Goal: Information Seeking & Learning: Learn about a topic

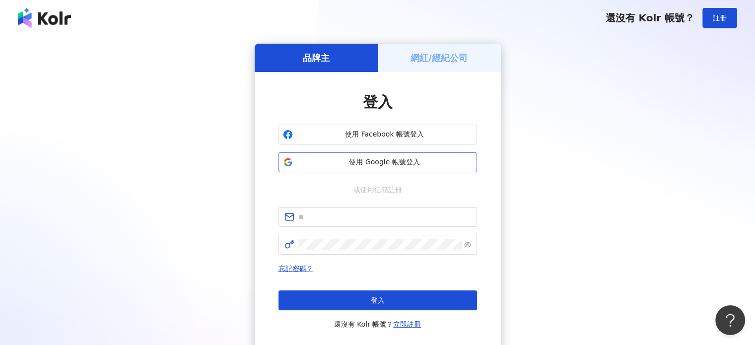
click at [411, 161] on span "使用 Google 帳號登入" at bounding box center [385, 162] width 176 height 10
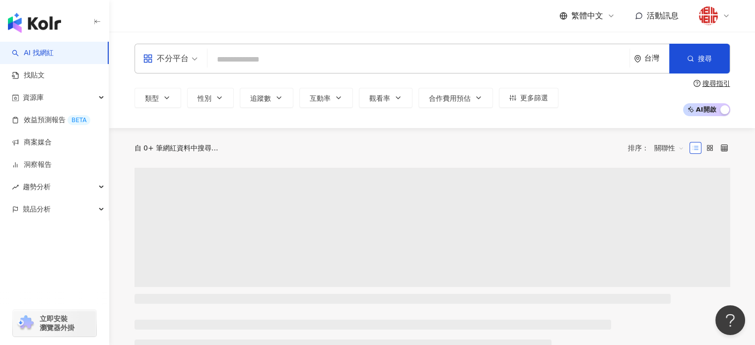
click at [276, 61] on input "search" at bounding box center [418, 59] width 414 height 19
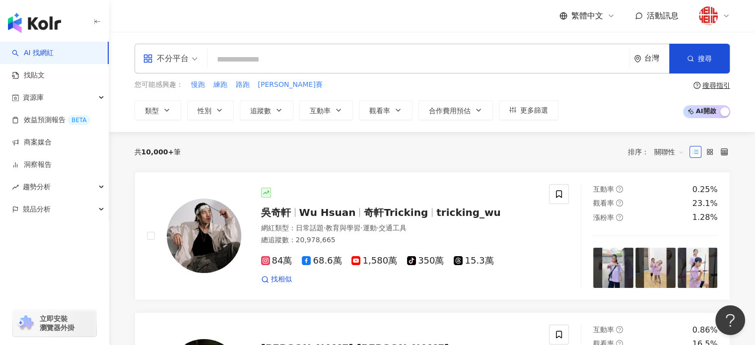
type input "*"
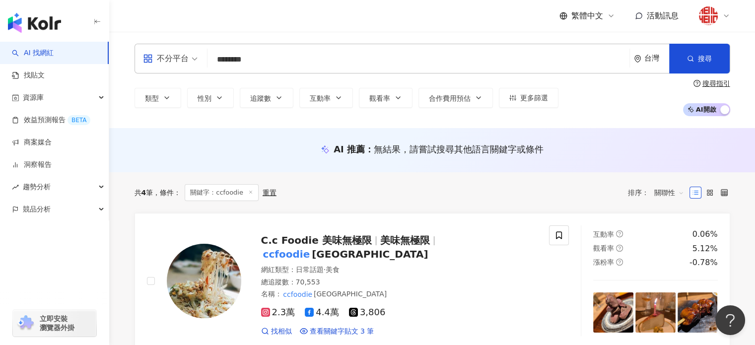
click at [306, 65] on input "********" at bounding box center [418, 59] width 414 height 19
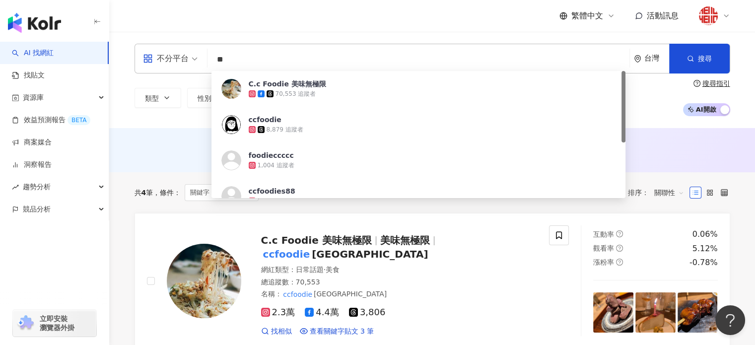
type input "*"
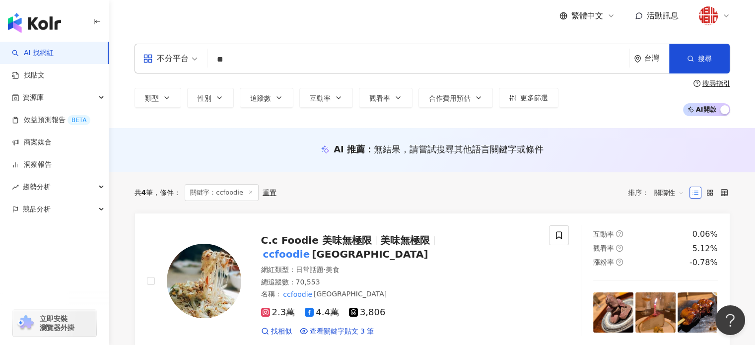
type input "*"
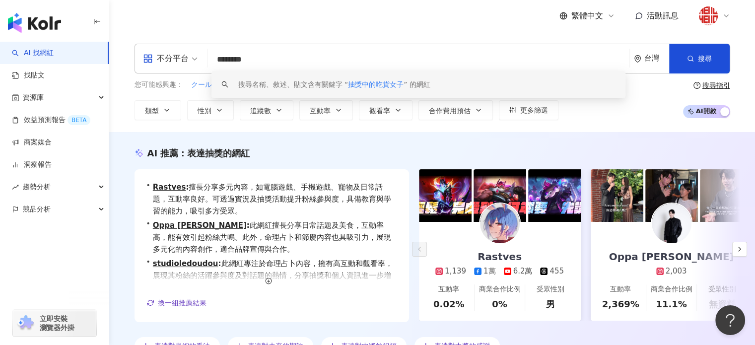
drag, startPoint x: 303, startPoint y: 58, endPoint x: 212, endPoint y: 60, distance: 90.3
click at [212, 62] on input "********" at bounding box center [418, 59] width 414 height 19
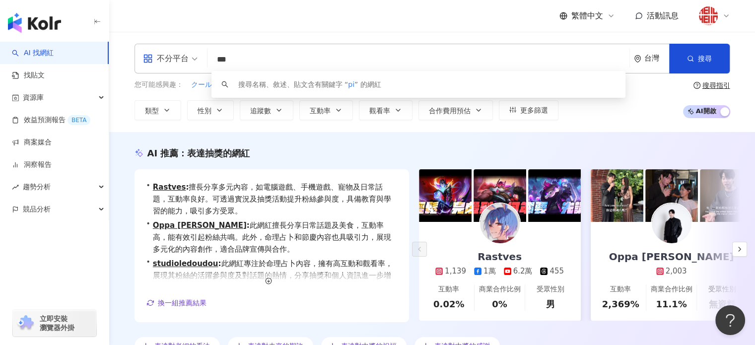
type input "****"
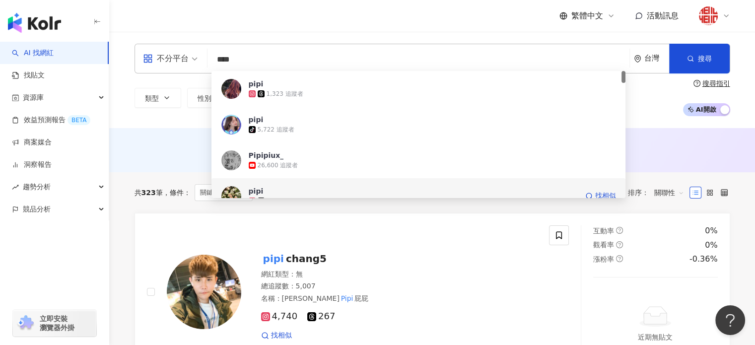
click at [373, 193] on span "pipi" at bounding box center [413, 191] width 329 height 10
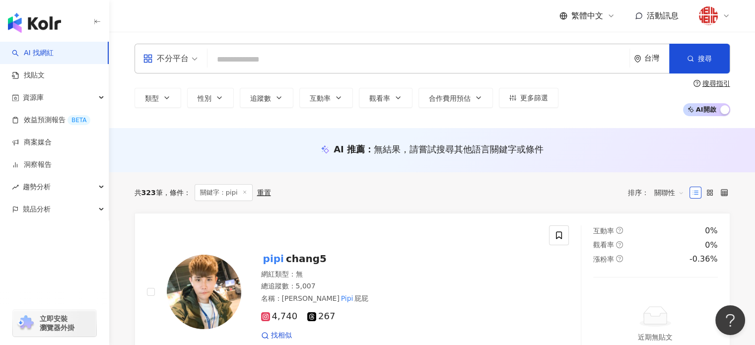
click at [331, 60] on input "search" at bounding box center [418, 59] width 414 height 19
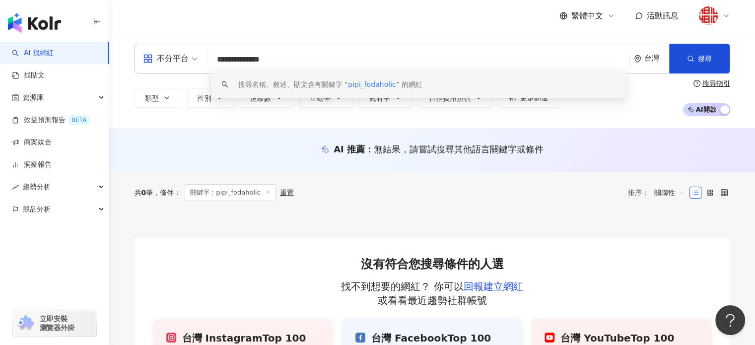
drag, startPoint x: 287, startPoint y: 57, endPoint x: 229, endPoint y: 55, distance: 57.6
click at [229, 55] on input "**********" at bounding box center [418, 59] width 414 height 19
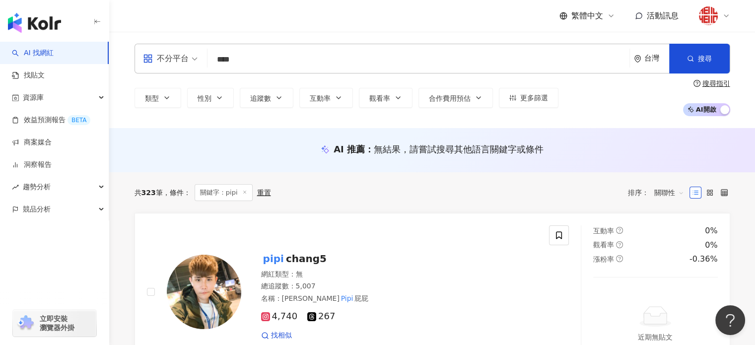
drag, startPoint x: 264, startPoint y: 56, endPoint x: 206, endPoint y: 55, distance: 57.6
click at [207, 55] on div "不分平台 pipi **** 台灣 搜尋 loading 搜尋名稱、敘述、貼文含有關鍵字 “ pipi ” 的網紅" at bounding box center [433, 59] width 596 height 30
type input "*"
type input "****"
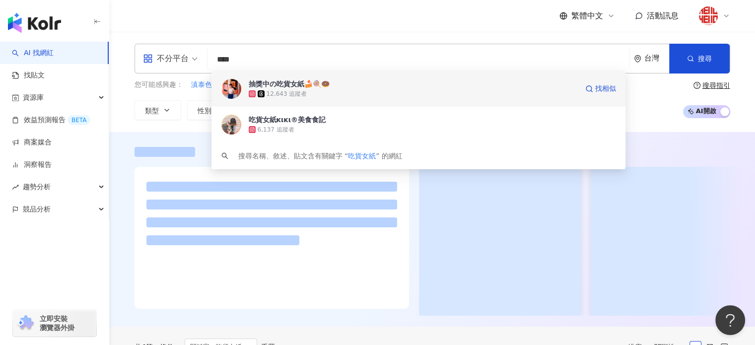
click at [275, 97] on div "12,643 追蹤者" at bounding box center [287, 94] width 41 height 8
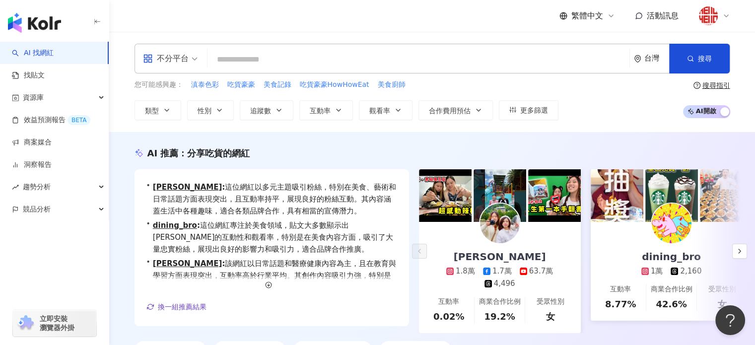
click at [228, 60] on input "search" at bounding box center [418, 59] width 414 height 19
paste input "**"
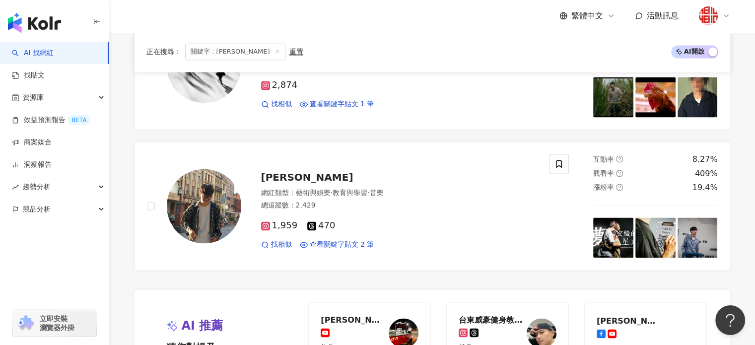
scroll to position [1936, 0]
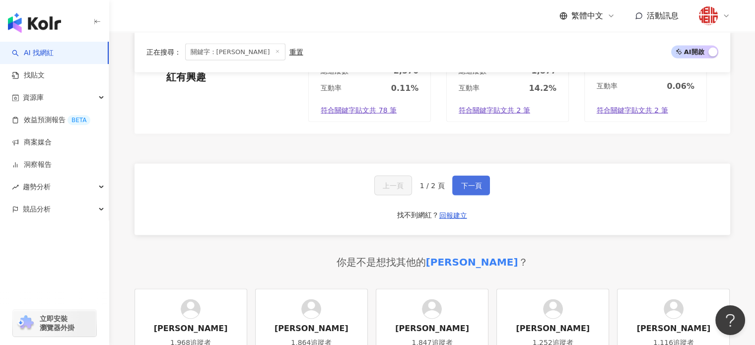
click at [458, 183] on button "下一頁" at bounding box center [471, 186] width 38 height 20
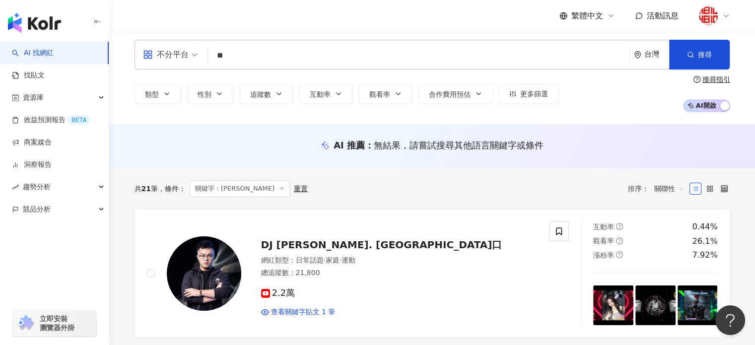
scroll to position [0, 0]
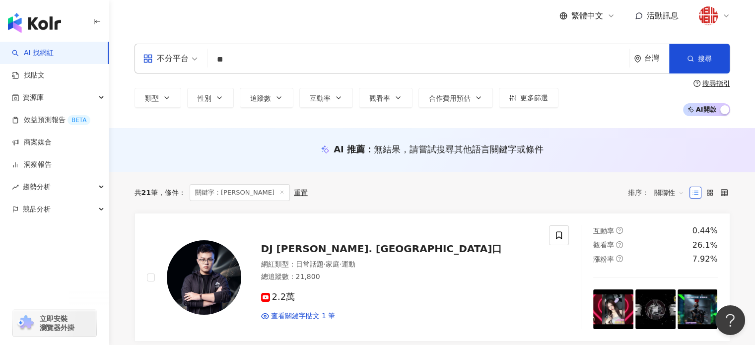
drag, startPoint x: 256, startPoint y: 54, endPoint x: 216, endPoint y: 47, distance: 40.2
click at [216, 47] on div "不分平台 ** 台灣 搜尋 2f6bdc39-d7de-4441-a535-0515513580ca 49d9d872-84e8-4e2e-aa97-10a0…" at bounding box center [433, 59] width 596 height 30
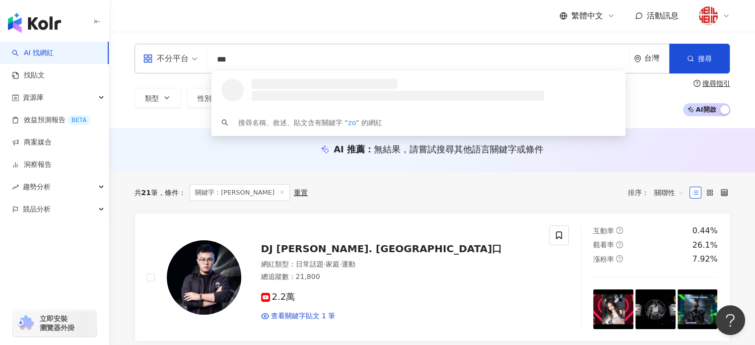
type input "****"
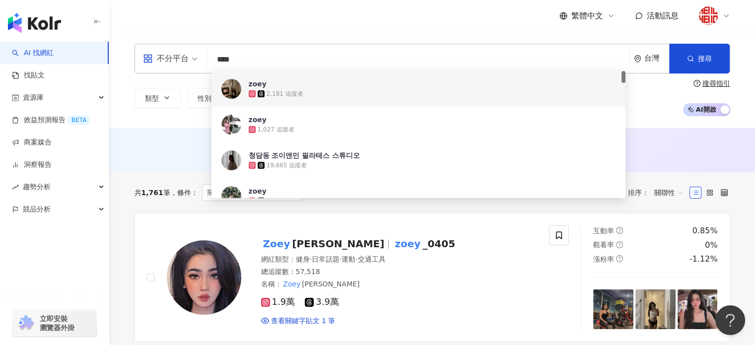
click at [403, 86] on span "zoey" at bounding box center [413, 84] width 329 height 10
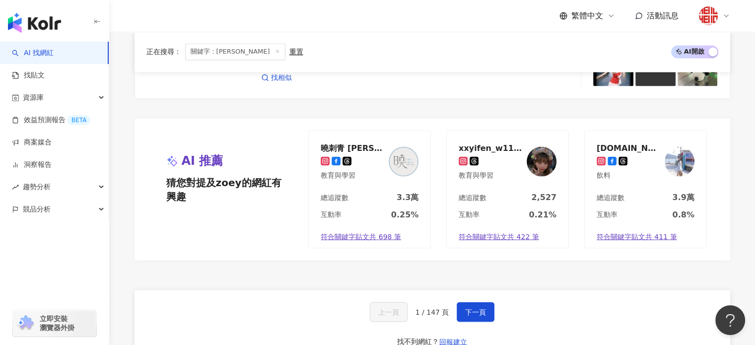
scroll to position [1886, 0]
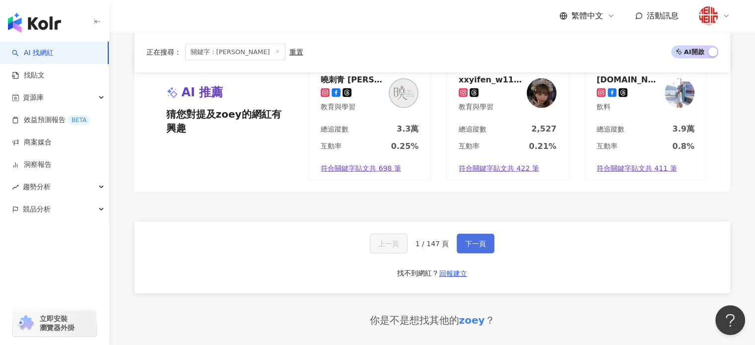
click at [462, 236] on button "下一頁" at bounding box center [476, 243] width 38 height 20
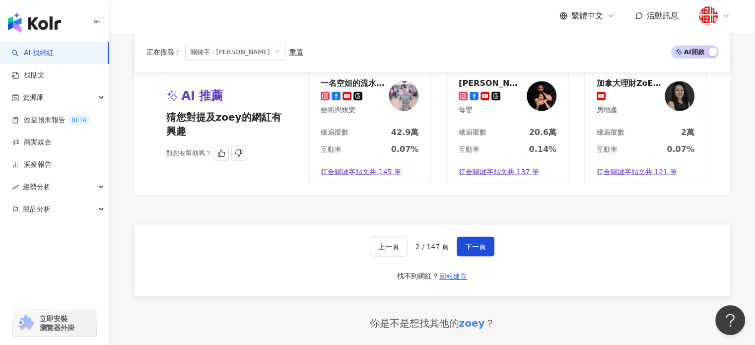
scroll to position [2183, 0]
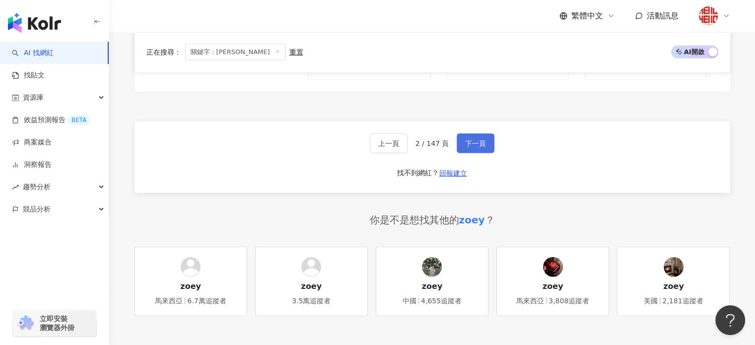
click at [478, 148] on button "下一頁" at bounding box center [476, 144] width 38 height 20
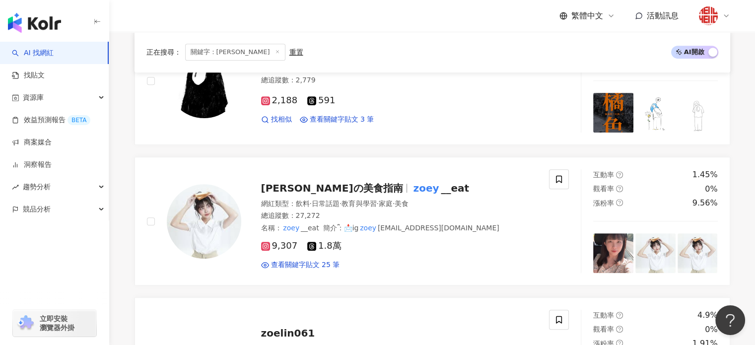
scroll to position [475, 0]
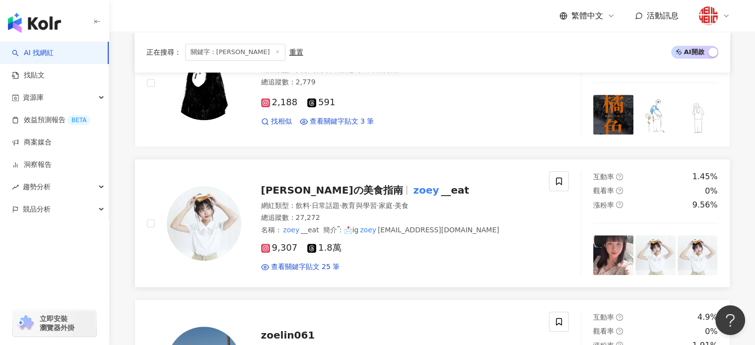
click at [317, 187] on span "蘿伊の美食指南" at bounding box center [332, 190] width 142 height 12
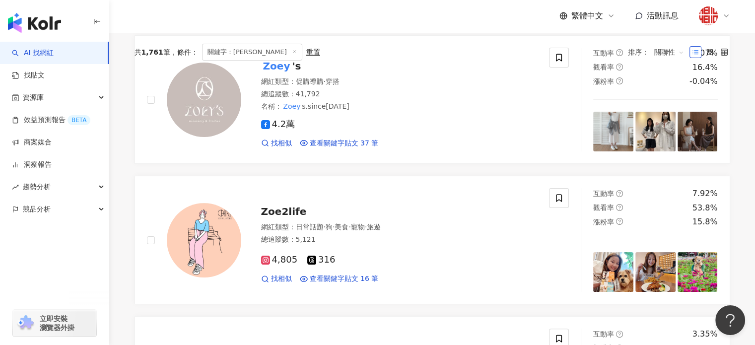
scroll to position [0, 0]
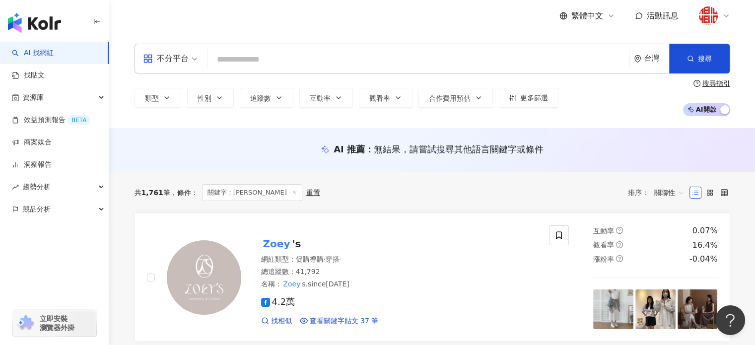
click at [302, 61] on input "search" at bounding box center [418, 59] width 414 height 19
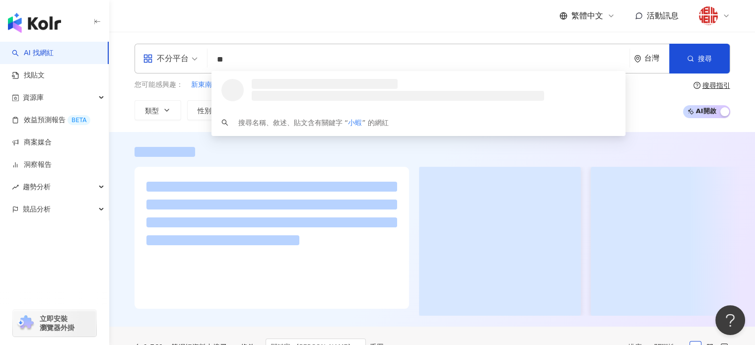
type input "**"
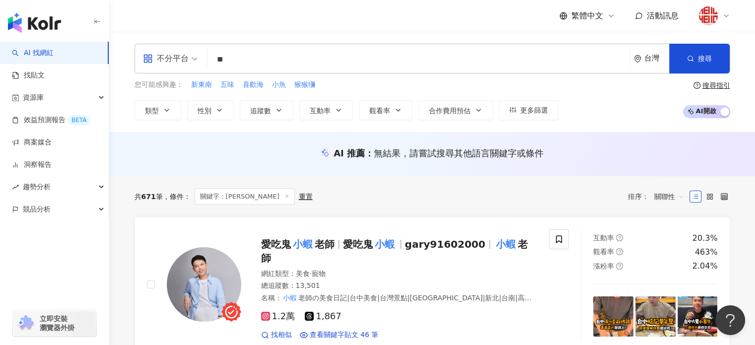
click at [279, 245] on span "愛吃鬼" at bounding box center [276, 244] width 30 height 12
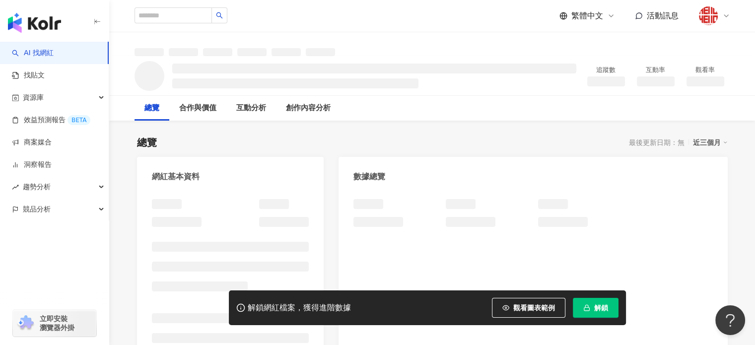
click at [596, 309] on span "解鎖" at bounding box center [601, 308] width 14 height 8
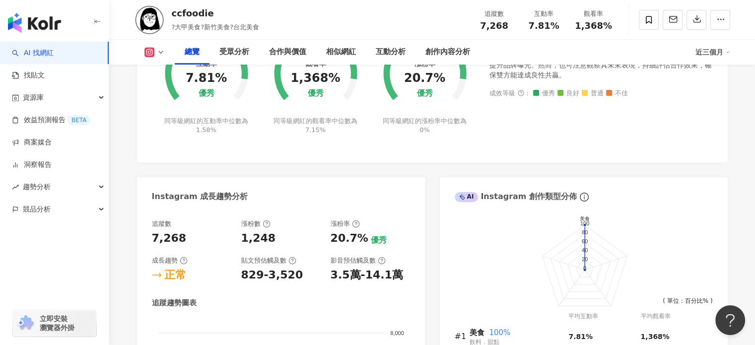
scroll to position [546, 0]
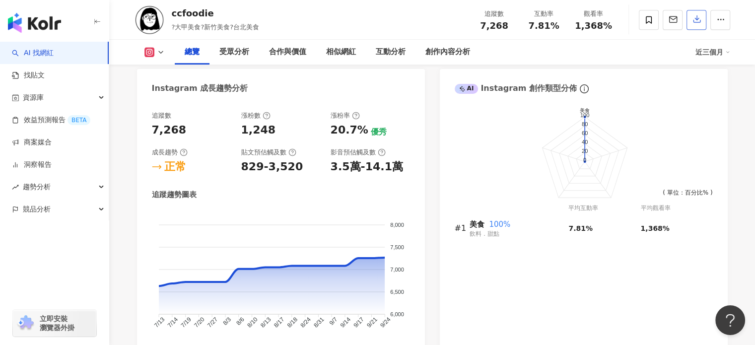
click at [703, 24] on button "button" at bounding box center [696, 20] width 20 height 20
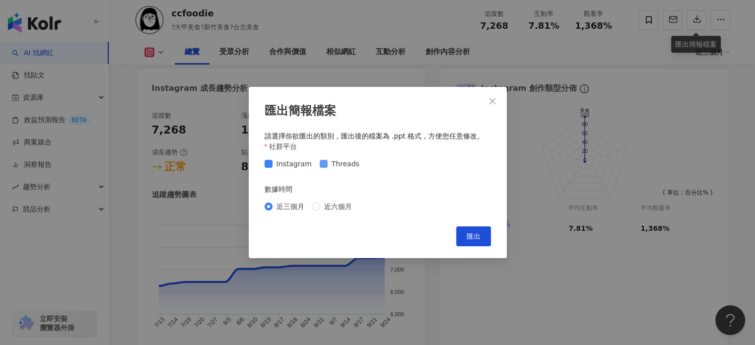
click at [328, 166] on span "Threads" at bounding box center [346, 163] width 36 height 11
click at [470, 236] on span "匯出" at bounding box center [474, 236] width 14 height 8
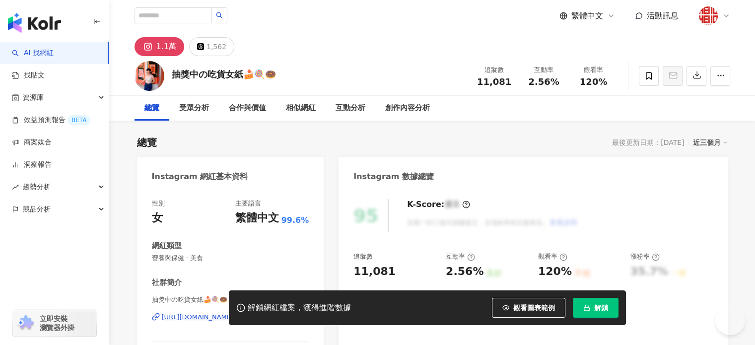
click at [604, 311] on span "解鎖" at bounding box center [601, 308] width 14 height 8
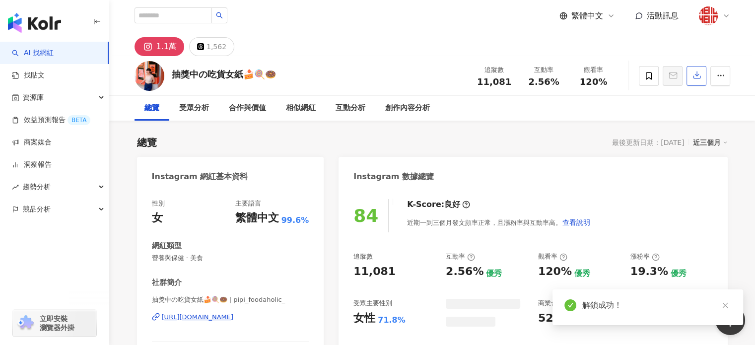
click at [691, 76] on button "button" at bounding box center [696, 76] width 20 height 20
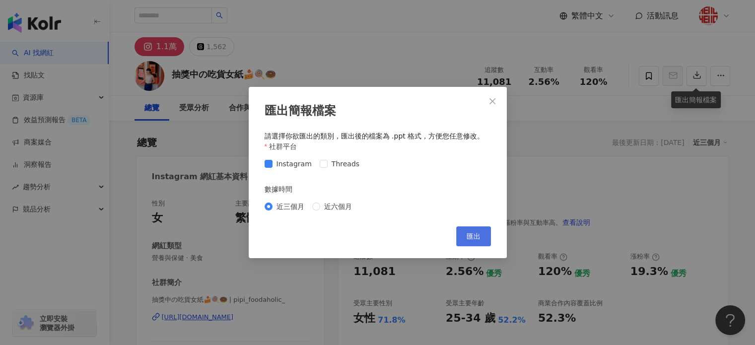
click at [476, 232] on span "匯出" at bounding box center [474, 236] width 14 height 8
click at [405, 82] on div "匯出簡報檔案 請選擇你欲匯出的類別，匯出後的檔案為 .ppt 格式，方便您任意修改。 社群平台 Instagram Threads 數據時間 近三個月 近六個…" at bounding box center [377, 172] width 755 height 345
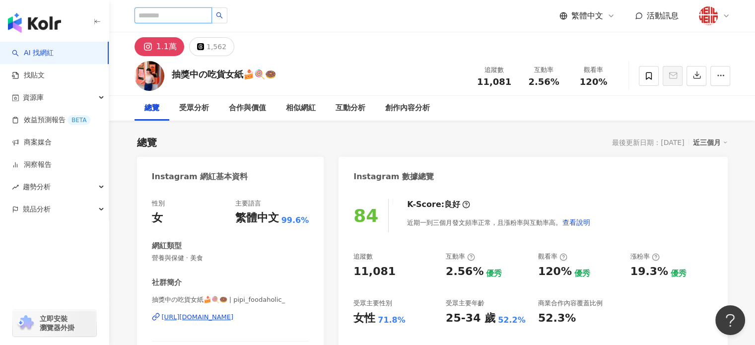
click at [212, 19] on input "search" at bounding box center [173, 15] width 77 height 16
type input "**"
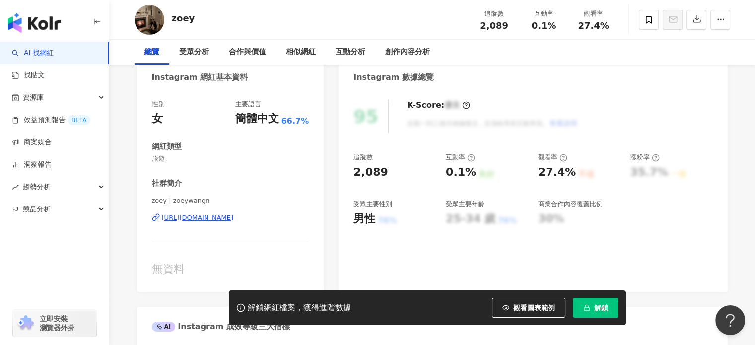
scroll to position [447, 0]
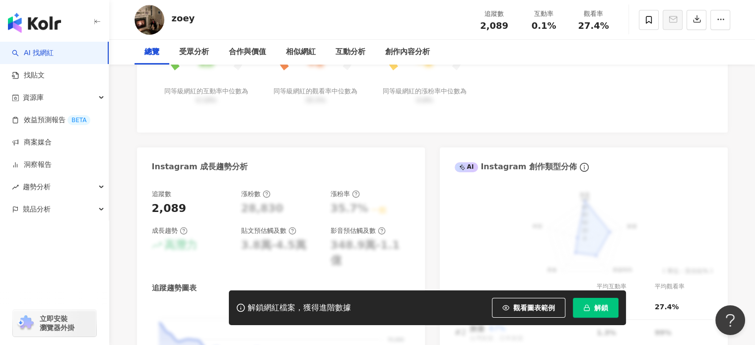
click at [604, 308] on span "解鎖" at bounding box center [601, 308] width 14 height 8
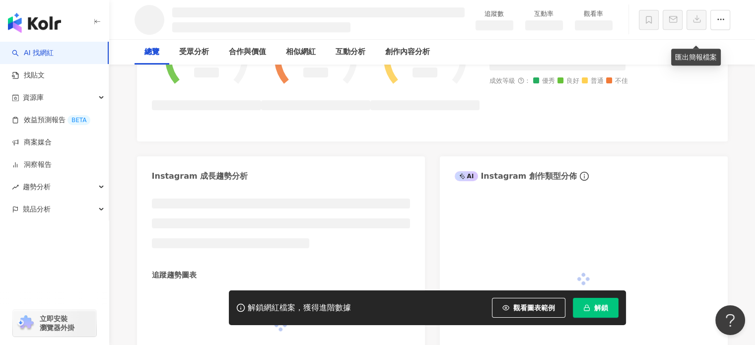
scroll to position [460, 0]
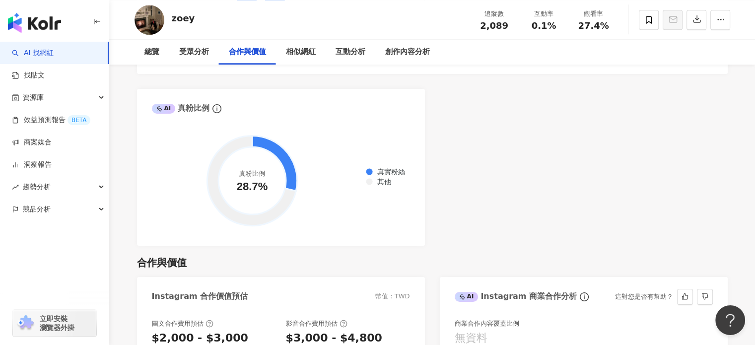
scroll to position [1390, 0]
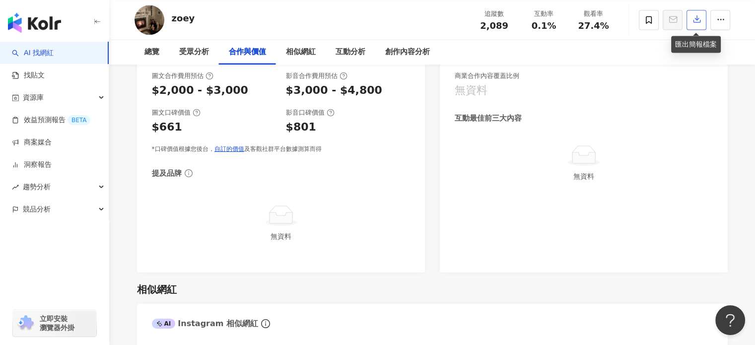
click at [690, 21] on button "button" at bounding box center [696, 20] width 20 height 20
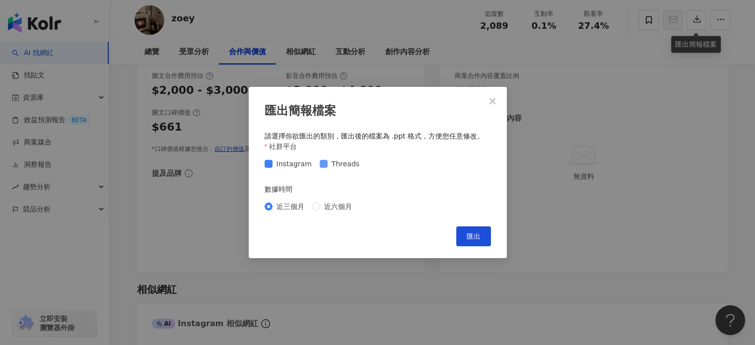
click at [350, 166] on span "Threads" at bounding box center [346, 163] width 36 height 11
click at [472, 235] on span "匯出" at bounding box center [474, 236] width 14 height 8
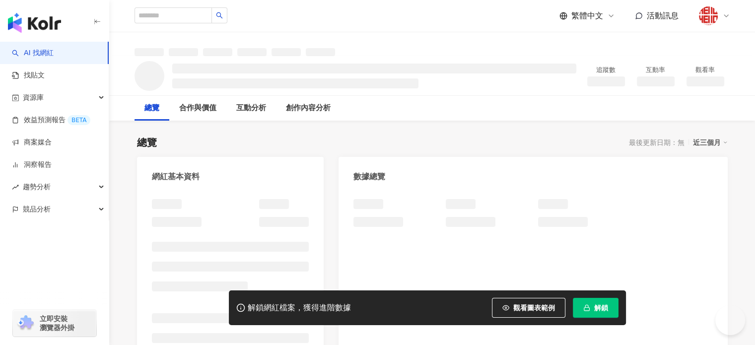
click at [598, 311] on span "解鎖" at bounding box center [601, 308] width 14 height 8
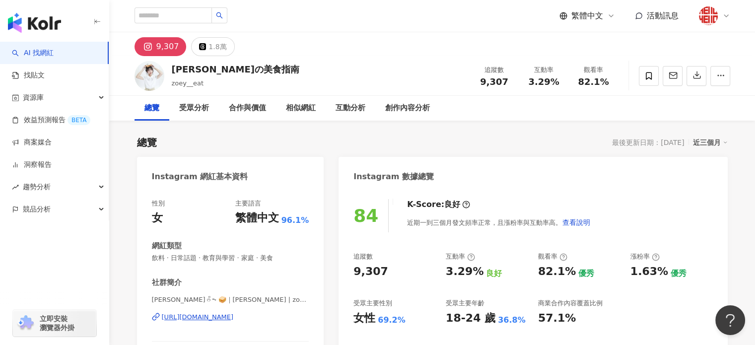
drag, startPoint x: 378, startPoint y: 146, endPoint x: 359, endPoint y: 133, distance: 23.0
click at [378, 146] on div "總覽 最後更新日期：[DATE] 近三個月" at bounding box center [432, 143] width 591 height 14
click at [696, 70] on button "button" at bounding box center [696, 76] width 20 height 20
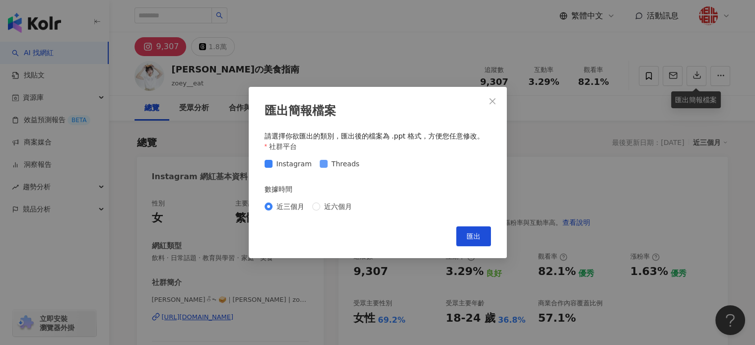
click at [336, 160] on span "Threads" at bounding box center [346, 163] width 36 height 11
click at [482, 240] on button "匯出" at bounding box center [473, 236] width 35 height 20
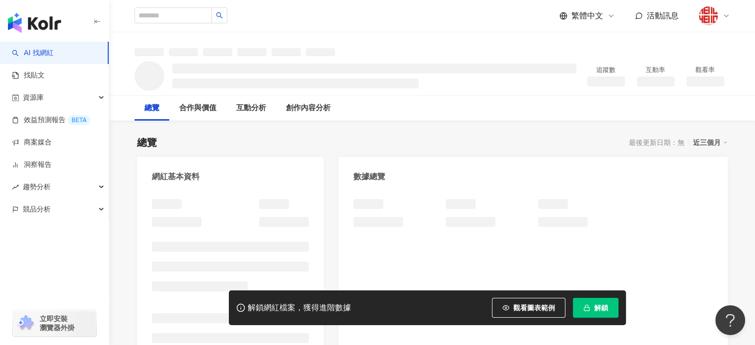
click at [606, 304] on span "解鎖" at bounding box center [601, 308] width 14 height 8
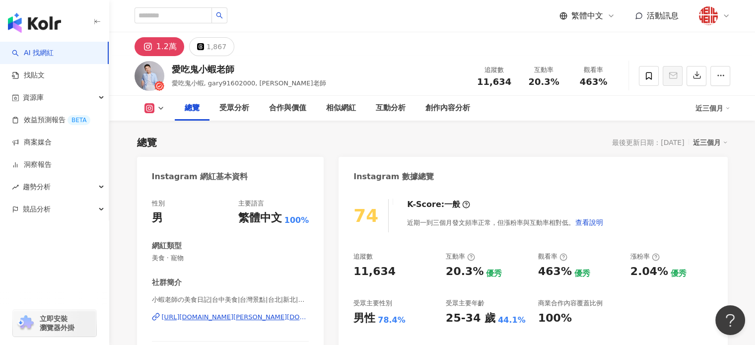
scroll to position [16, 0]
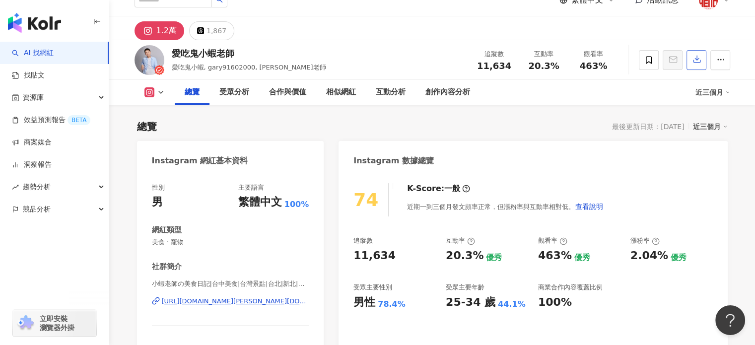
click at [693, 64] on icon "button" at bounding box center [696, 59] width 9 height 9
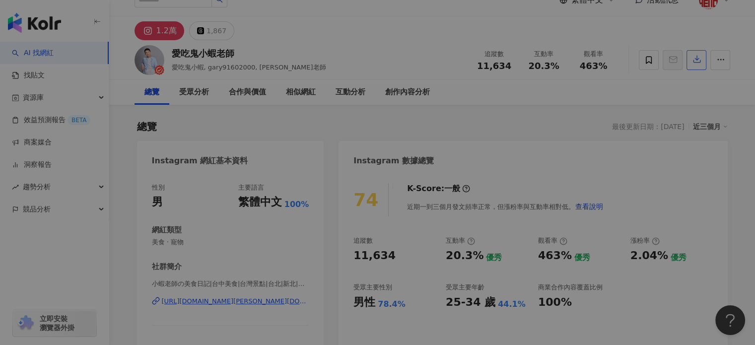
scroll to position [0, 0]
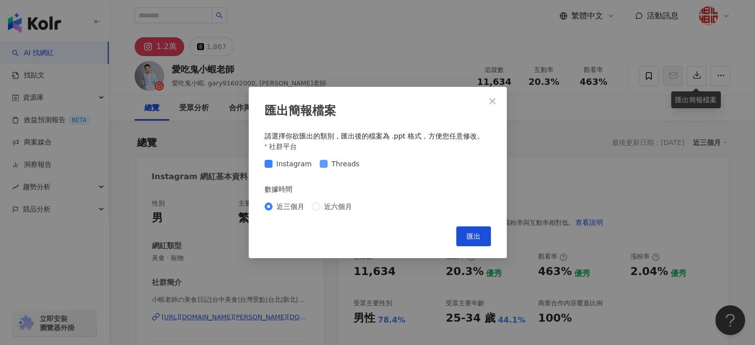
click at [341, 160] on span "Threads" at bounding box center [346, 163] width 36 height 11
click at [468, 237] on span "匯出" at bounding box center [474, 236] width 14 height 8
click at [500, 93] on button "Close" at bounding box center [492, 101] width 20 height 20
click at [494, 103] on div "匯出簡報檔案 請選擇你欲匯出的類別，匯出後的檔案為 .ppt 格式，方便您任意修改。 社群平台 Instagram Threads 數據時間 近三個月 近六個…" at bounding box center [377, 172] width 755 height 345
